Goal: Transaction & Acquisition: Obtain resource

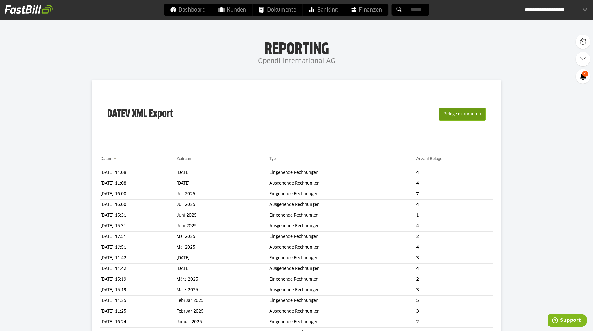
click at [457, 112] on button "Belege exportieren" at bounding box center [462, 114] width 47 height 13
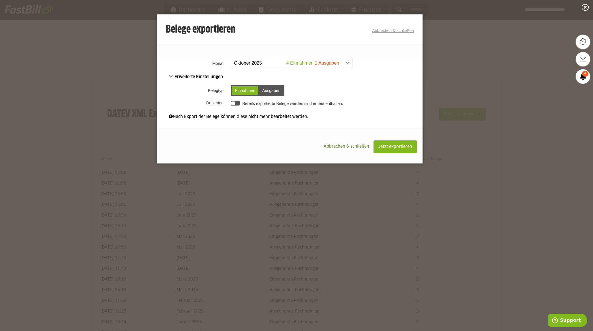
click at [244, 64] on span at bounding box center [288, 63] width 121 height 10
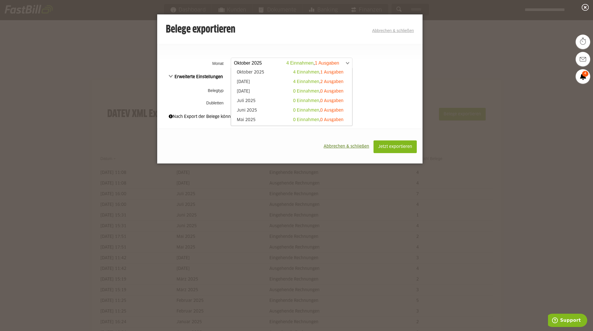
click at [242, 79] on li "[DATE] 4 Einnahmen , 2 Ausgaben" at bounding box center [291, 83] width 121 height 10
click at [242, 81] on link "[DATE] 4 Einnahmen , 2 Ausgaben" at bounding box center [291, 82] width 115 height 7
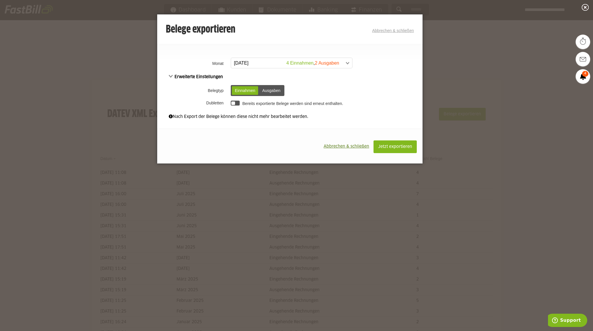
click at [235, 105] on div at bounding box center [235, 103] width 9 height 5
click at [400, 147] on span "Jetzt exportieren" at bounding box center [395, 147] width 34 height 4
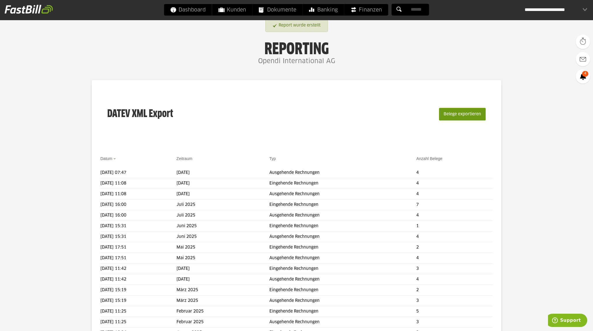
click at [451, 116] on button "Belege exportieren" at bounding box center [462, 114] width 47 height 13
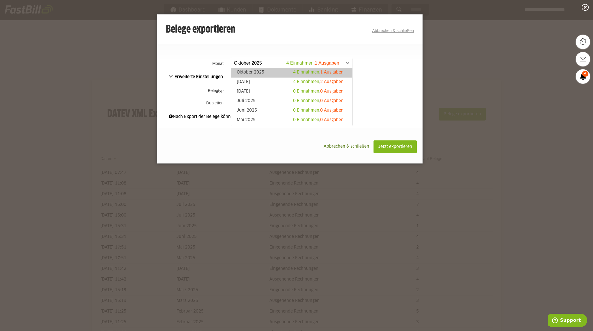
click at [255, 65] on span at bounding box center [288, 63] width 121 height 10
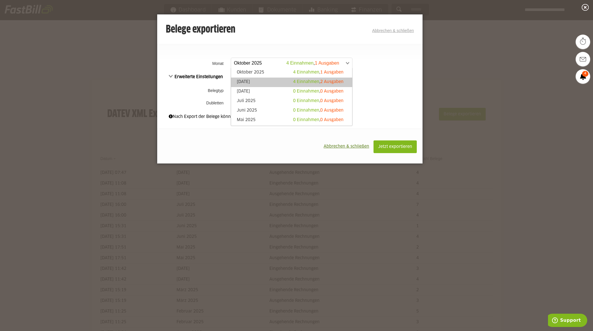
click at [245, 80] on link "[DATE] 4 Einnahmen , 2 Ausgaben" at bounding box center [291, 82] width 115 height 7
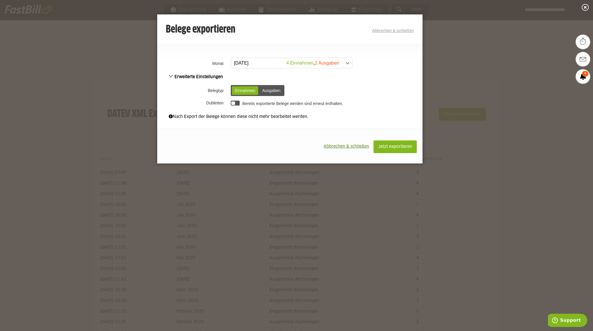
click at [279, 92] on div "Ausgaben" at bounding box center [271, 90] width 24 height 9
click at [234, 105] on div at bounding box center [235, 103] width 9 height 5
click at [403, 145] on span "Jetzt exportieren" at bounding box center [395, 147] width 34 height 4
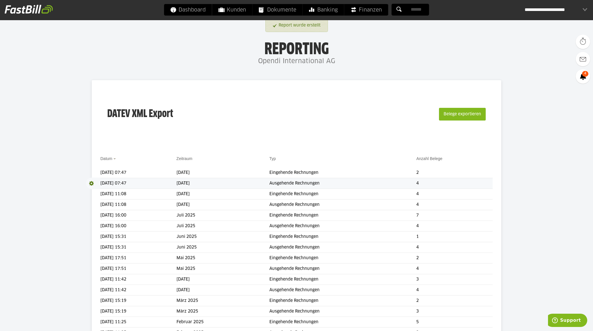
click at [90, 183] on span at bounding box center [93, 184] width 14 height 12
click at [97, 193] on link "Download" at bounding box center [101, 191] width 31 height 7
click at [89, 173] on span at bounding box center [93, 173] width 14 height 12
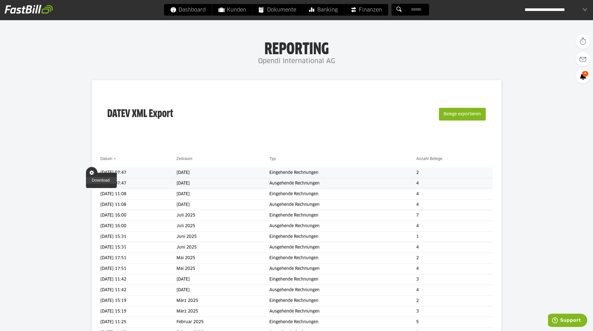
click at [95, 180] on link "Download" at bounding box center [101, 180] width 31 height 7
click at [554, 8] on div "**********" at bounding box center [555, 10] width 63 height 12
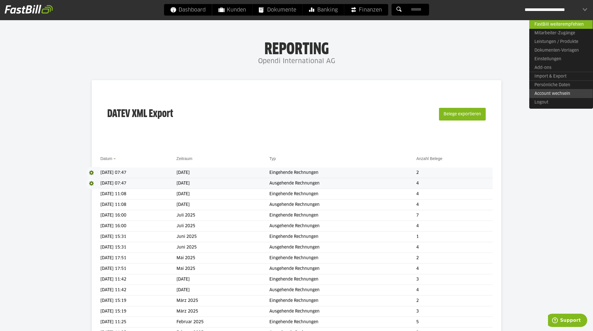
click at [544, 91] on link "Account wechseln" at bounding box center [560, 93] width 63 height 9
